Goal: Navigation & Orientation: Find specific page/section

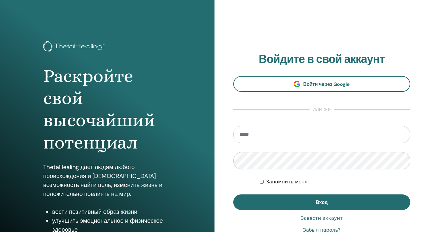
click at [319, 136] on input "email" at bounding box center [321, 134] width 177 height 17
type input "**********"
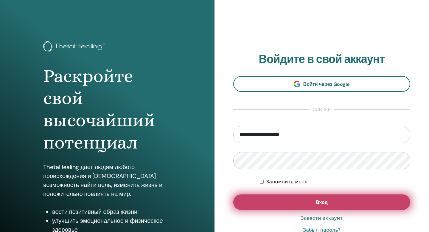
click at [308, 202] on button "Вход" at bounding box center [321, 201] width 177 height 15
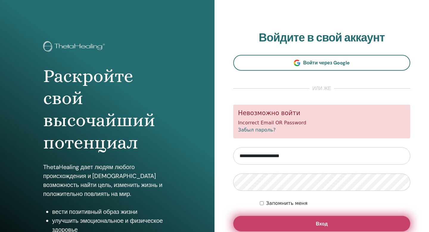
click at [288, 224] on button "Вход" at bounding box center [321, 223] width 177 height 15
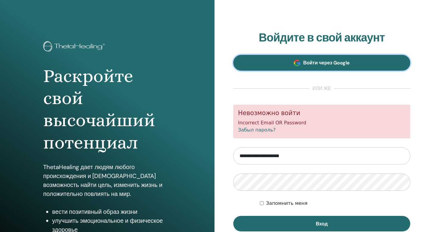
click at [312, 64] on span "Войти через Google" at bounding box center [326, 63] width 47 height 6
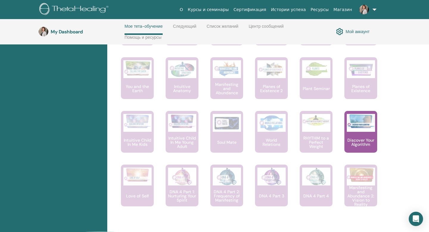
scroll to position [380, 0]
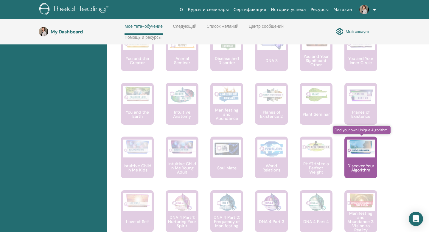
click at [355, 169] on p "Discover Your Algorithm" at bounding box center [360, 167] width 33 height 8
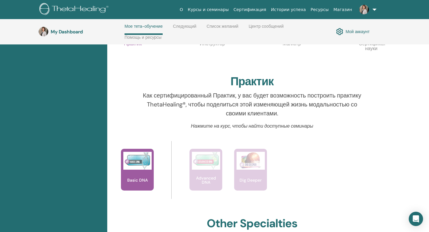
scroll to position [174, 0]
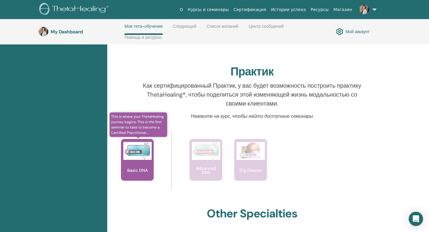
click at [137, 163] on div "Basic DNA" at bounding box center [137, 160] width 33 height 42
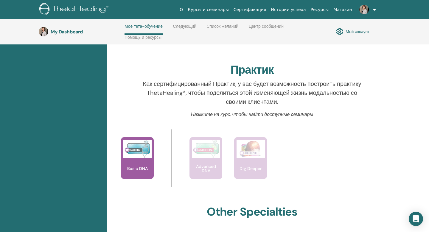
scroll to position [176, 0]
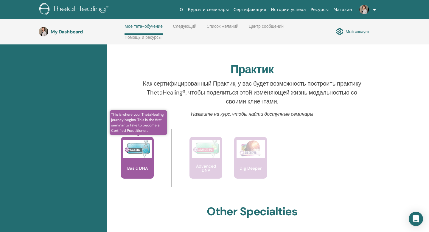
click at [132, 163] on div "Basic DNA" at bounding box center [137, 158] width 33 height 42
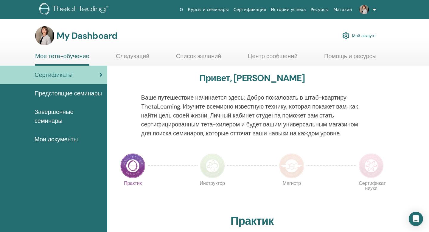
click at [50, 144] on span "Мои документы" at bounding box center [56, 139] width 43 height 9
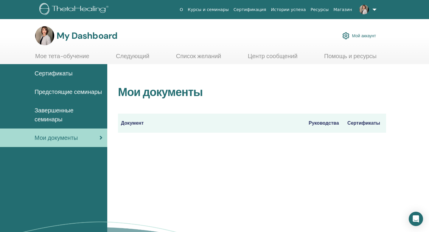
click at [185, 10] on link "О" at bounding box center [181, 9] width 8 height 11
